Goal: Find specific page/section: Find specific page/section

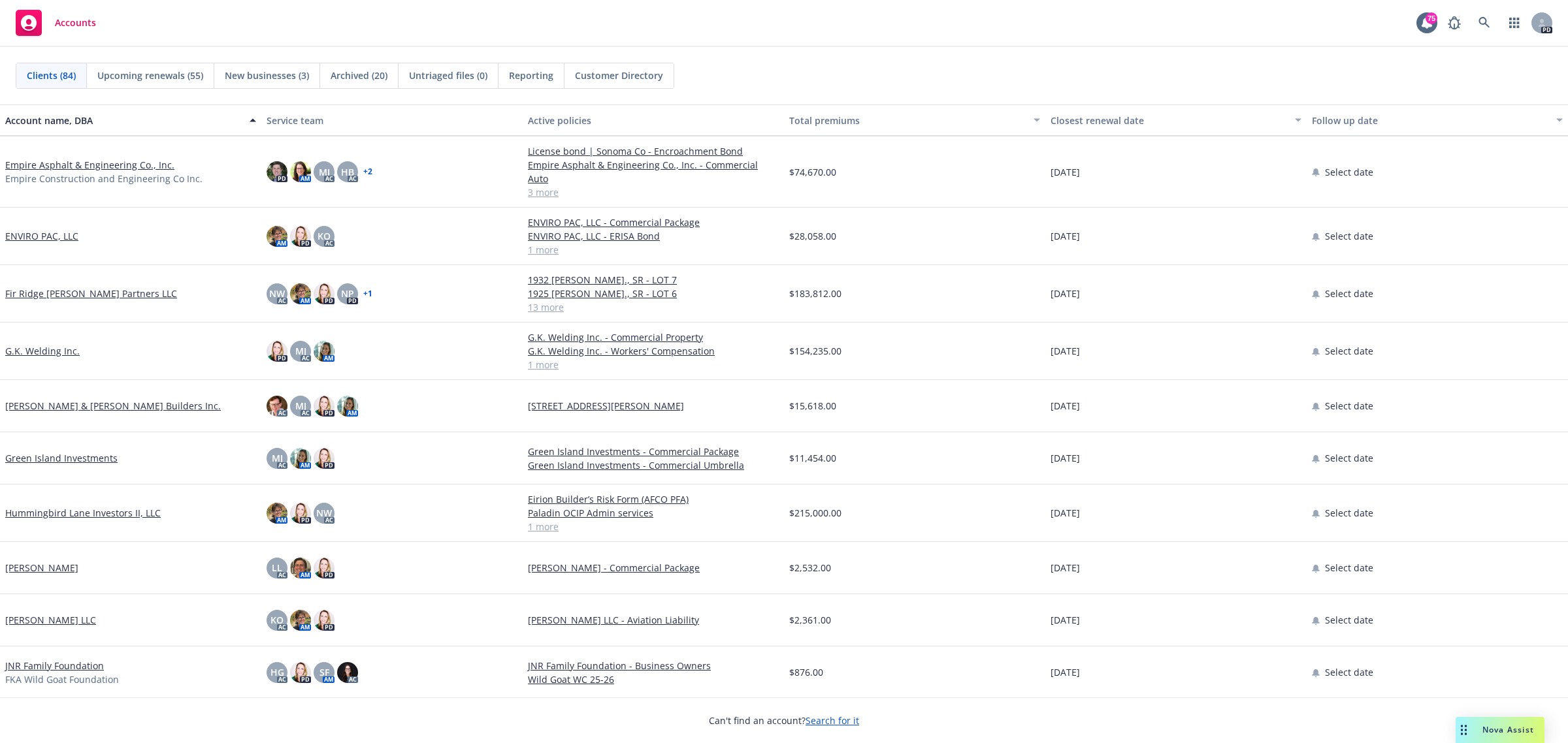
scroll to position [1306, 0]
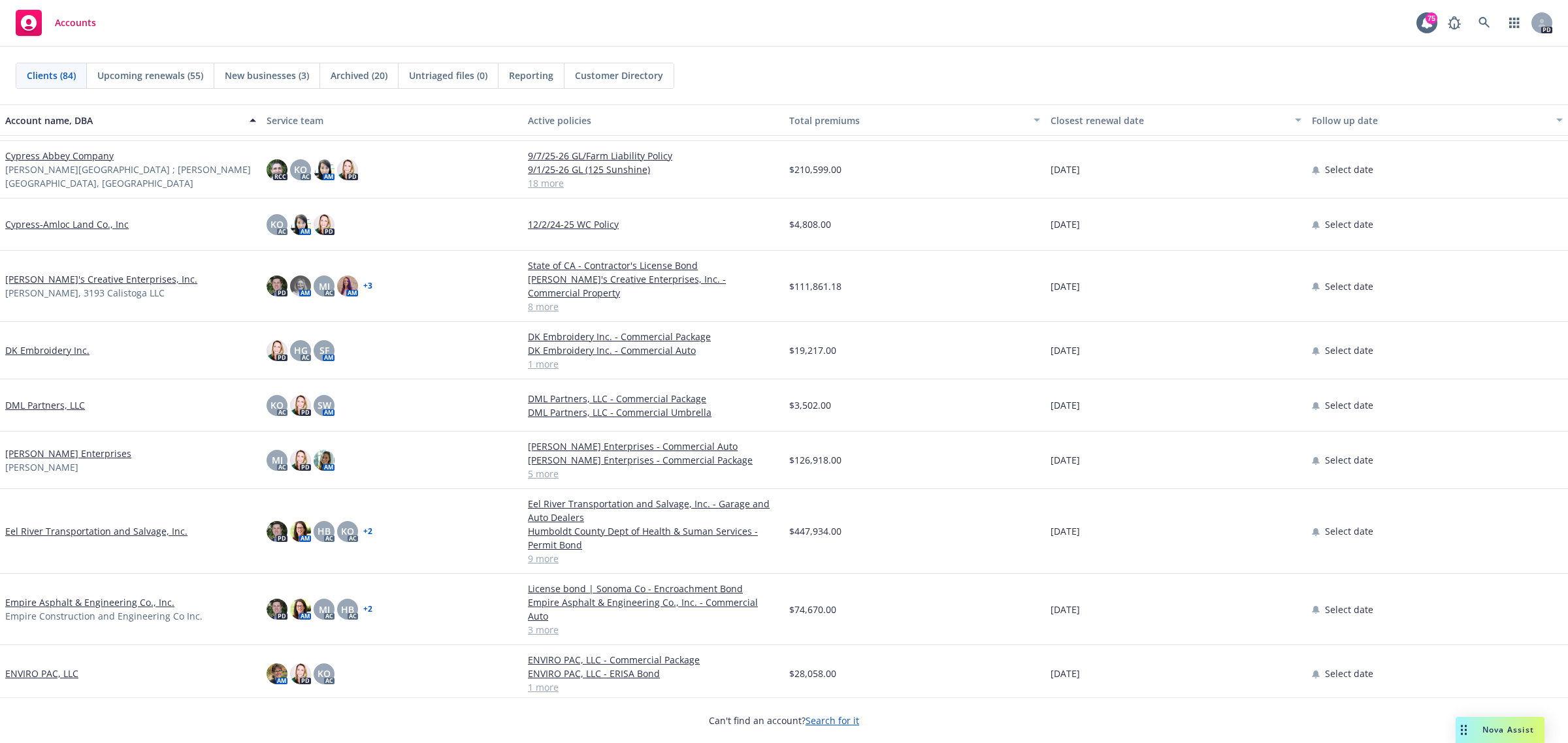
click at [46, 447] on link "[PERSON_NAME] Enterprises" at bounding box center [68, 453] width 126 height 14
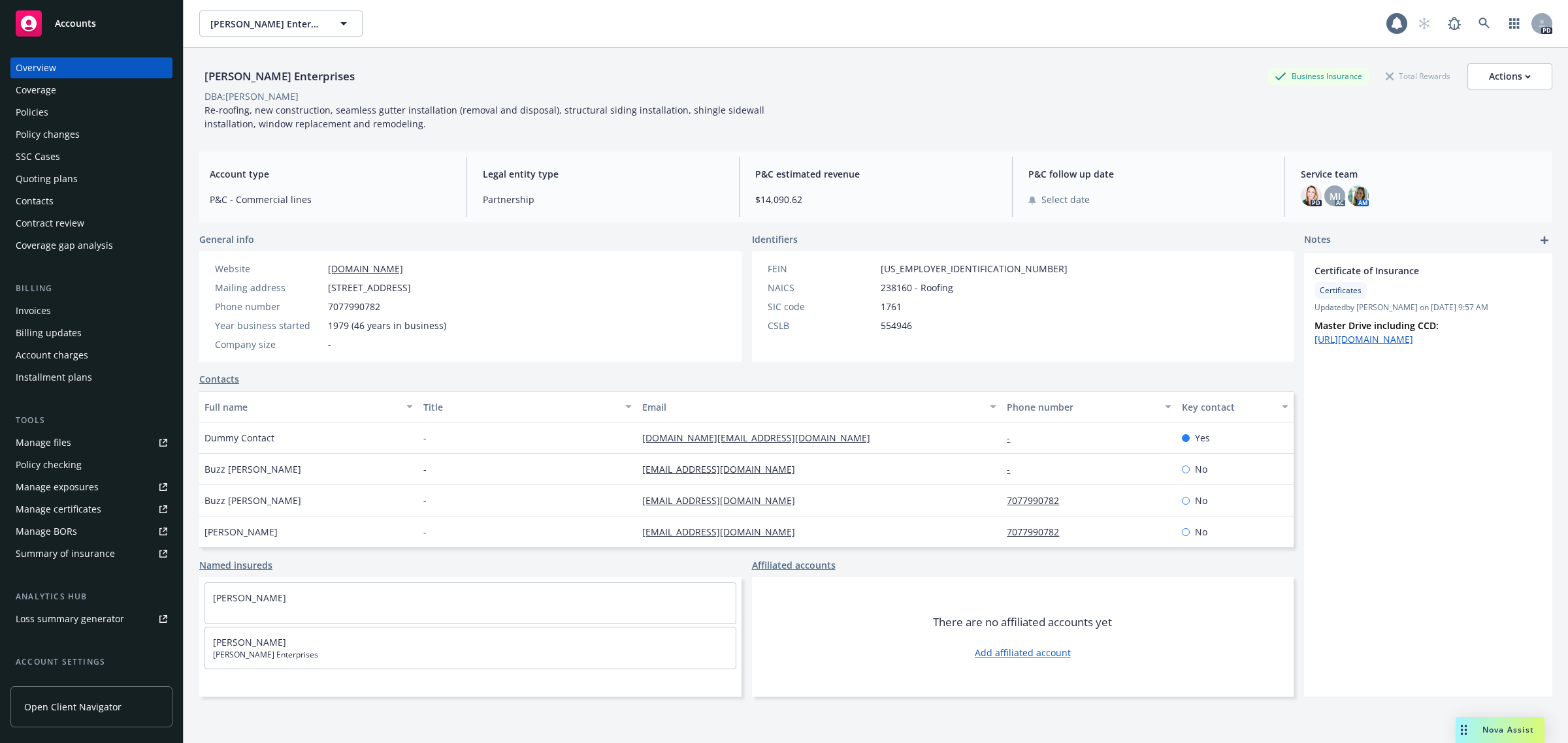
click at [37, 112] on div "Policies" at bounding box center [32, 112] width 33 height 21
